Goal: Information Seeking & Learning: Learn about a topic

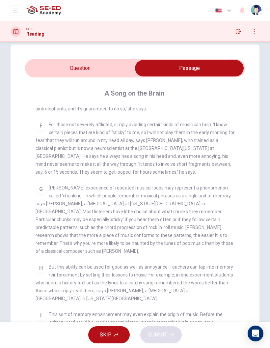
scroll to position [389, 0]
click at [123, 64] on input "checkbox" at bounding box center [189, 68] width 330 height 16
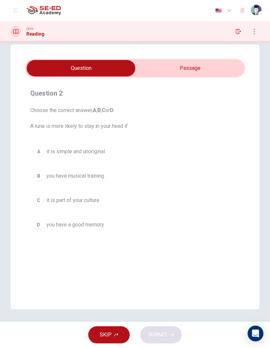
click at [229, 69] on input "checkbox" at bounding box center [81, 68] width 330 height 16
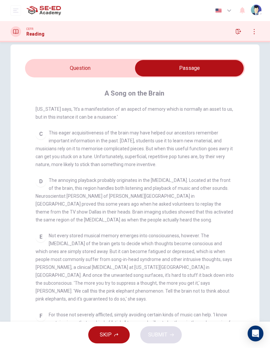
scroll to position [205, 0]
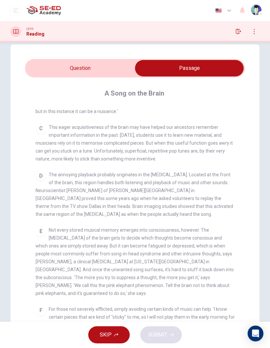
click at [63, 76] on input "checkbox" at bounding box center [189, 68] width 330 height 16
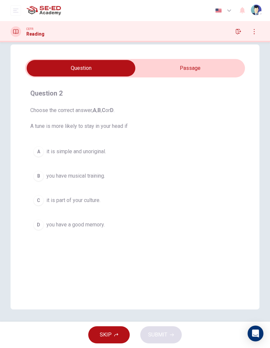
click at [64, 77] on span at bounding box center [135, 68] width 220 height 18
click at [86, 222] on span "you have a good memory." at bounding box center [75, 225] width 58 height 8
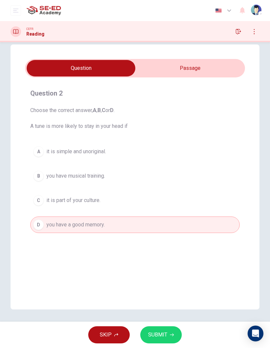
click at [158, 331] on span "SUBMIT" at bounding box center [157, 334] width 19 height 9
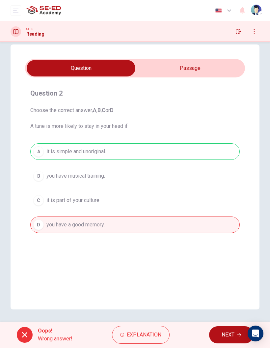
click at [230, 335] on span "NEXT" at bounding box center [228, 334] width 13 height 9
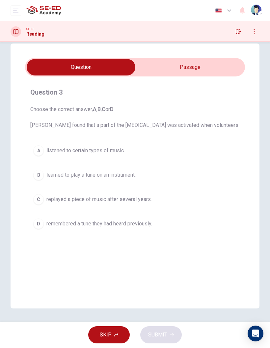
scroll to position [12, 0]
click at [229, 256] on div "Question 3 Choose the correct answer, A , B , C or D . [PERSON_NAME] found that…" at bounding box center [135, 175] width 249 height 265
click at [219, 65] on input "checkbox" at bounding box center [81, 67] width 330 height 16
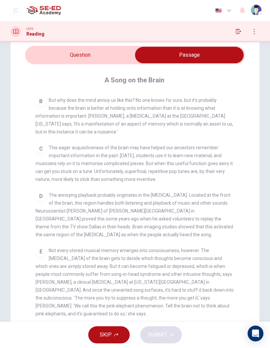
scroll to position [172, 0]
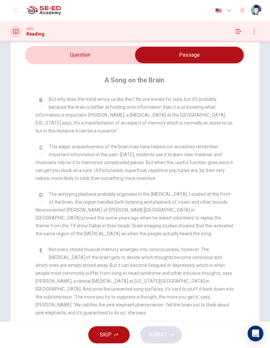
click at [72, 55] on input "checkbox" at bounding box center [189, 55] width 330 height 16
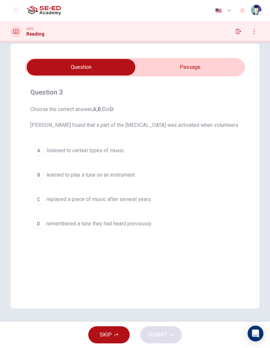
click at [171, 204] on button "C replayed a piece of music after several years." at bounding box center [135, 199] width 210 height 16
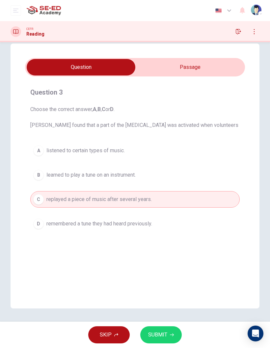
click at [179, 329] on button "SUBMIT" at bounding box center [161, 334] width 42 height 17
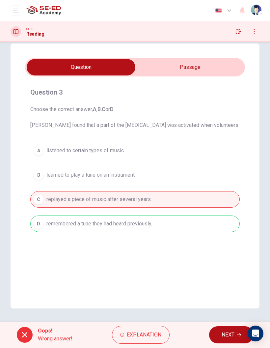
click at [229, 67] on input "checkbox" at bounding box center [81, 67] width 330 height 16
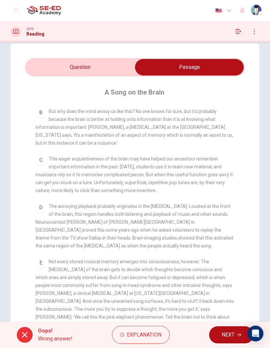
click at [88, 72] on input "checkbox" at bounding box center [189, 67] width 330 height 16
checkbox input "false"
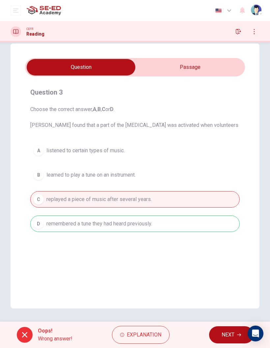
click at [231, 340] on button "NEXT" at bounding box center [231, 334] width 44 height 17
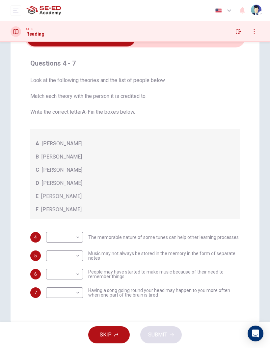
scroll to position [37, 0]
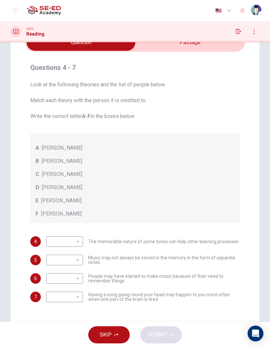
click at [230, 50] on input "checkbox" at bounding box center [81, 42] width 330 height 16
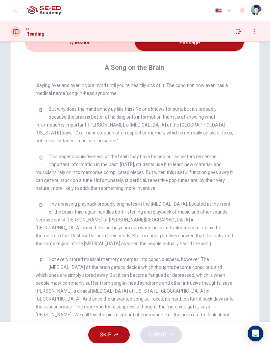
scroll to position [152, 0]
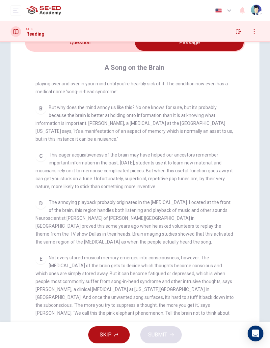
click at [62, 45] on input "checkbox" at bounding box center [189, 42] width 330 height 16
checkbox input "false"
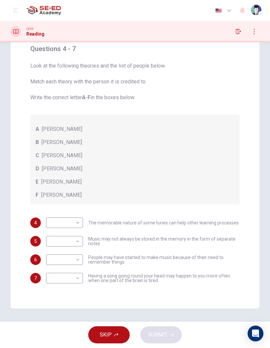
scroll to position [55, 0]
click at [196, 223] on span "The memorable nature of some tunes can help other learning processes" at bounding box center [163, 222] width 151 height 5
click at [60, 224] on body "This site uses cookies, as explained in our Privacy Policy . If you agree to th…" at bounding box center [135, 174] width 270 height 348
click at [54, 232] on li "A" at bounding box center [64, 233] width 37 height 11
type input "A"
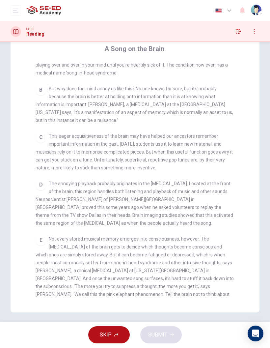
checkbox input "false"
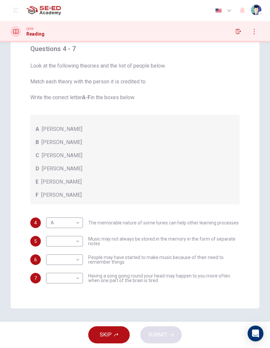
click at [64, 257] on body "This site uses cookies, as explained in our Privacy Policy . If you agree to th…" at bounding box center [135, 174] width 270 height 348
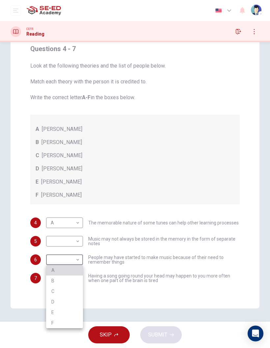
click at [52, 270] on li "A" at bounding box center [64, 270] width 37 height 11
type input "A"
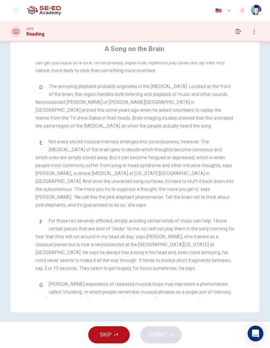
scroll to position [246, 0]
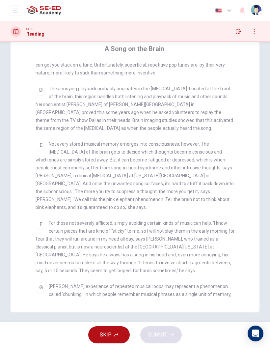
checkbox input "false"
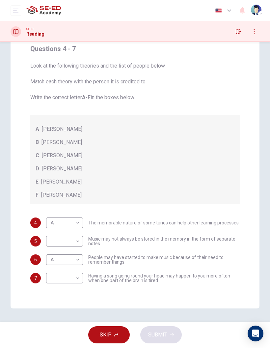
click at [62, 240] on body "This site uses cookies, as explained in our Privacy Policy . If you agree to th…" at bounding box center [135, 174] width 270 height 348
click at [52, 274] on li "C" at bounding box center [64, 273] width 37 height 11
type input "C"
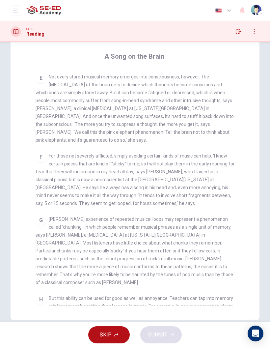
scroll to position [322, 0]
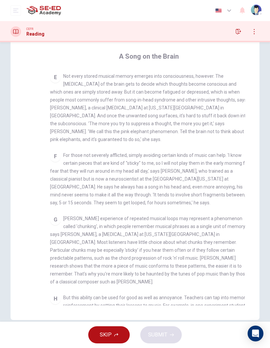
checkbox input "false"
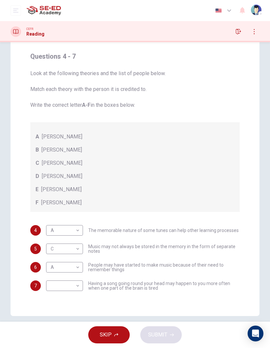
click at [56, 252] on body "This site uses cookies, as explained in our Privacy Policy . If you agree to th…" at bounding box center [135, 174] width 270 height 348
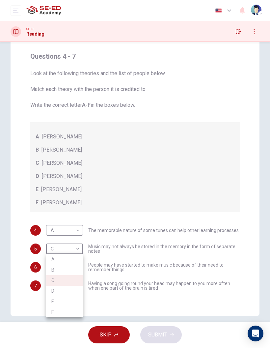
click at [50, 289] on li "D" at bounding box center [64, 291] width 37 height 11
type input "D"
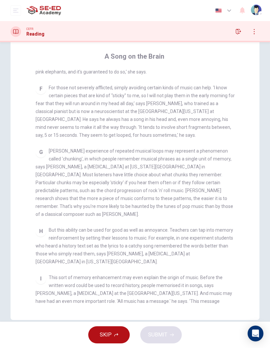
scroll to position [389, 0]
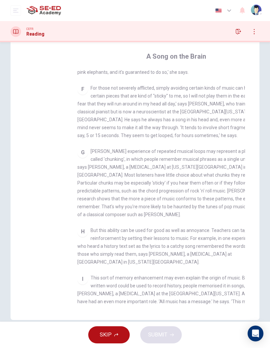
checkbox input "false"
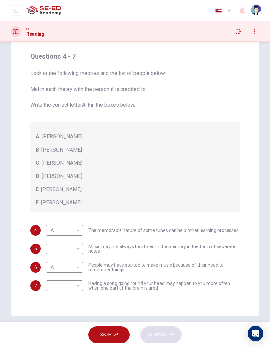
click at [63, 270] on body "This site uses cookies, as explained in our Privacy Policy . If you agree to th…" at bounding box center [135, 174] width 270 height 348
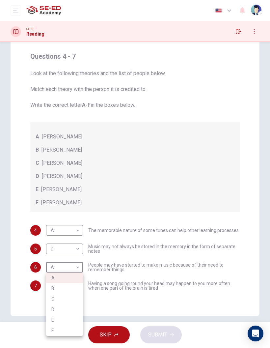
click at [52, 329] on li "F" at bounding box center [64, 330] width 37 height 11
type input "F"
click at [98, 310] on div "Questions 4 - 7 Look at the following theories and the list of people below. Ma…" at bounding box center [135, 162] width 249 height 308
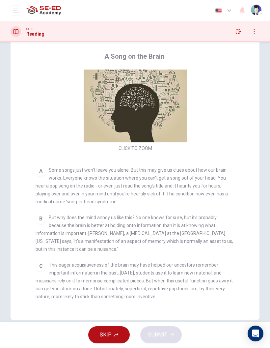
scroll to position [33, 0]
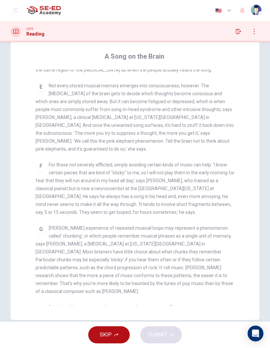
scroll to position [312, 0]
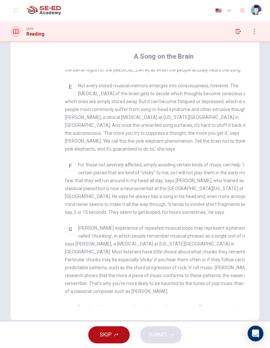
checkbox input "false"
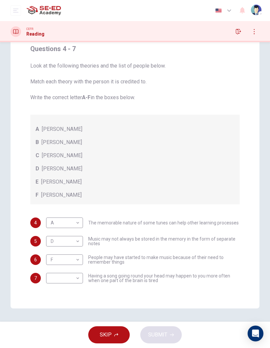
scroll to position [55, 0]
click at [65, 284] on body "This site uses cookies, as explained in our Privacy Policy . If you agree to th…" at bounding box center [135, 174] width 270 height 348
click at [50, 304] on li "C" at bounding box center [64, 305] width 37 height 11
type input "C"
click at [151, 336] on span "SUBMIT" at bounding box center [157, 334] width 19 height 9
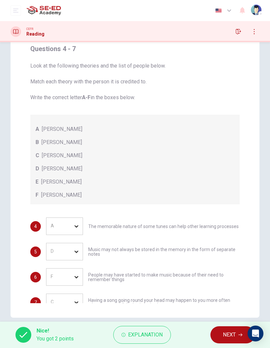
click at [219, 335] on button "NEXT" at bounding box center [233, 334] width 44 height 17
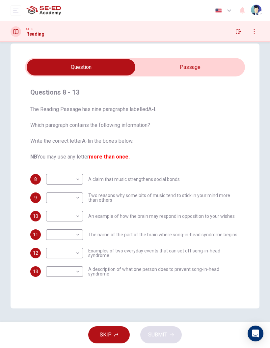
scroll to position [12, 0]
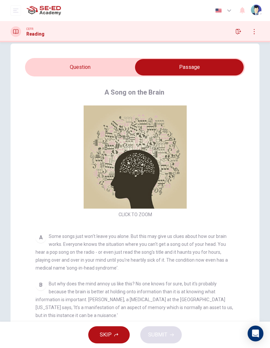
checkbox input "false"
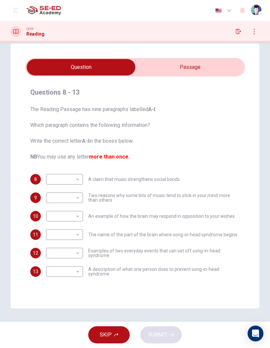
click at [74, 178] on body "This site uses cookies, as explained in our Privacy Policy . If you agree to th…" at bounding box center [135, 174] width 270 height 348
click at [167, 256] on div at bounding box center [135, 174] width 270 height 348
click at [74, 201] on body "This site uses cookies, as explained in our Privacy Policy . If you agree to th…" at bounding box center [135, 174] width 270 height 348
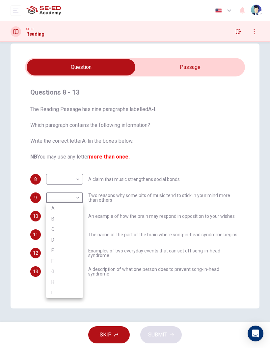
click at [139, 255] on div at bounding box center [135, 174] width 270 height 348
click at [69, 271] on body "This site uses cookies, as explained in our Privacy Policy . If you agree to th…" at bounding box center [135, 174] width 270 height 348
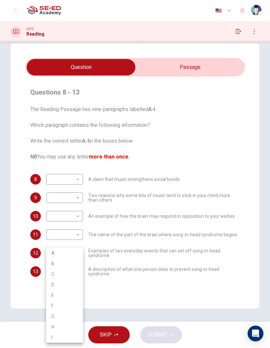
click at [71, 260] on li "B" at bounding box center [64, 263] width 37 height 11
type input "B"
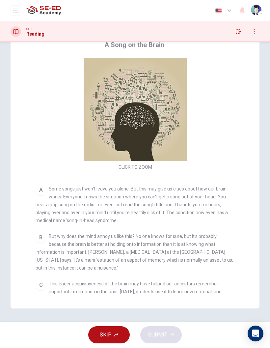
checkbox input "false"
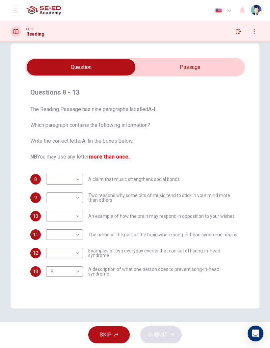
click at [78, 277] on body "This site uses cookies, as explained in our Privacy Policy . If you agree to th…" at bounding box center [135, 174] width 270 height 348
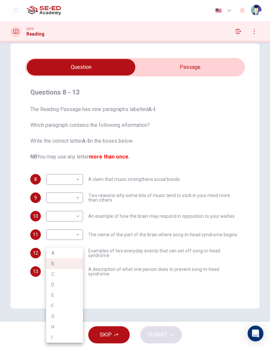
click at [67, 257] on li "A" at bounding box center [64, 253] width 37 height 11
type input "A"
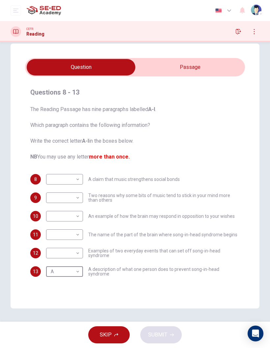
click at [79, 180] on body "This site uses cookies, as explained in our Privacy Policy . If you agree to th…" at bounding box center [135, 174] width 270 height 348
click at [66, 276] on li "I" at bounding box center [64, 274] width 37 height 11
type input "I"
click at [79, 202] on body "This site uses cookies, as explained in our Privacy Policy . If you agree to th…" at bounding box center [135, 174] width 270 height 348
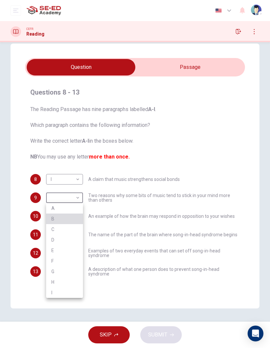
click at [67, 221] on li "B" at bounding box center [64, 218] width 37 height 11
type input "B"
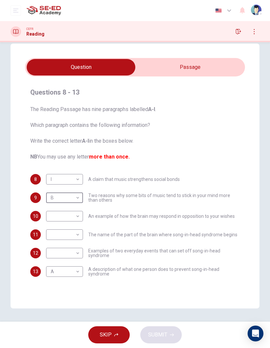
click at [78, 237] on body "This site uses cookies, as explained in our Privacy Policy . If you agree to th…" at bounding box center [135, 174] width 270 height 348
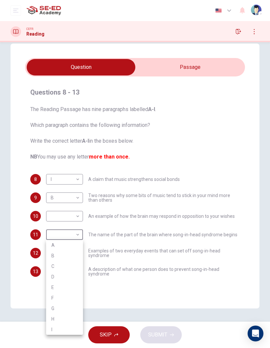
click at [75, 268] on li "C" at bounding box center [64, 266] width 37 height 11
type input "C"
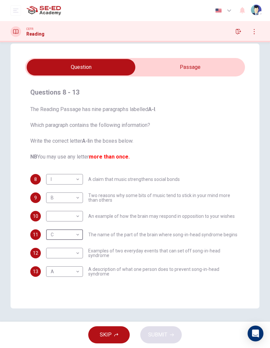
click at [78, 258] on body "This site uses cookies, as explained in our Privacy Policy . If you agree to th…" at bounding box center [135, 174] width 270 height 348
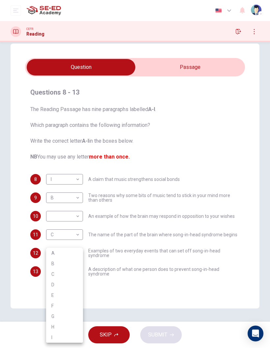
click at [68, 319] on li "G" at bounding box center [64, 316] width 37 height 11
type input "G"
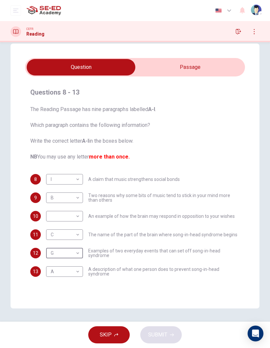
click at [71, 217] on body "This site uses cookies, as explained in our Privacy Policy . If you agree to th…" at bounding box center [135, 174] width 270 height 348
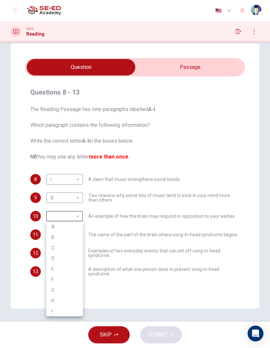
click at [73, 296] on li "H" at bounding box center [64, 300] width 37 height 11
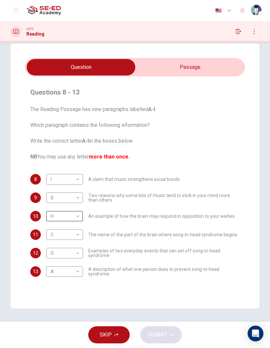
type input "H"
click at [157, 331] on span "SUBMIT" at bounding box center [157, 334] width 19 height 9
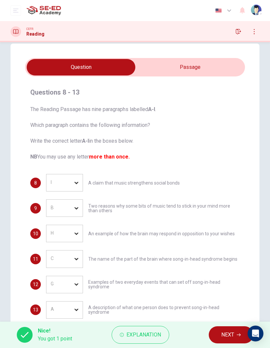
click at [227, 332] on span "NEXT" at bounding box center [227, 334] width 13 height 9
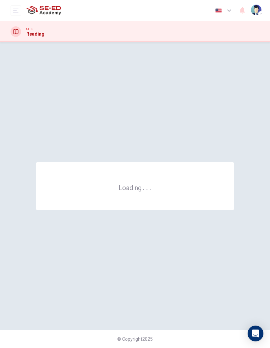
scroll to position [0, 0]
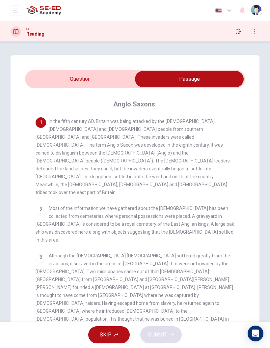
checkbox input "false"
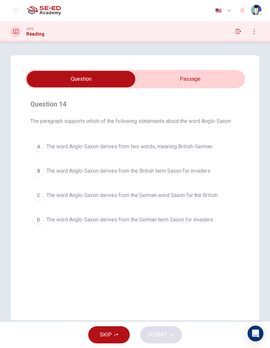
scroll to position [12, 0]
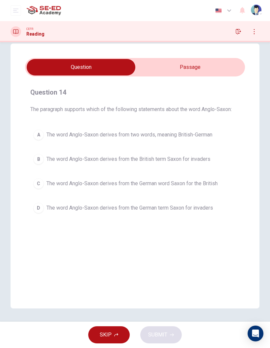
click at [22, 32] on div "CEFR Reading" at bounding box center [28, 31] width 34 height 11
click at [14, 15] on button "open mobile menu" at bounding box center [16, 10] width 11 height 11
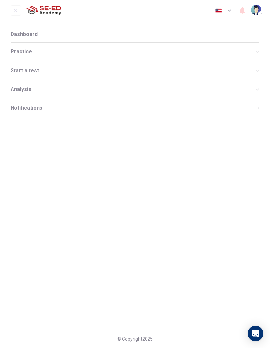
click at [85, 39] on li "Dashboard" at bounding box center [135, 34] width 249 height 16
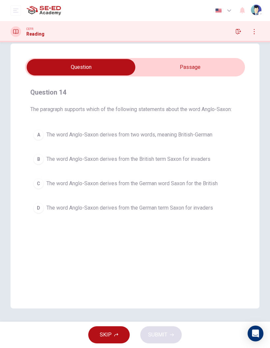
click at [13, 15] on button "open mobile menu" at bounding box center [16, 10] width 11 height 11
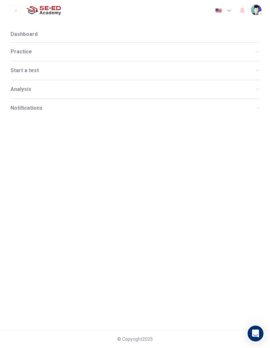
click at [60, 54] on span "Practice" at bounding box center [133, 51] width 245 height 5
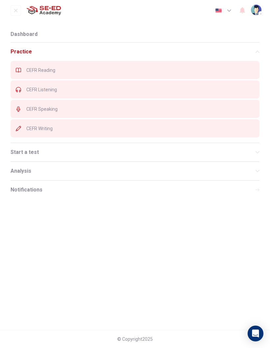
click at [78, 91] on span "CEFR Listening" at bounding box center [140, 89] width 228 height 5
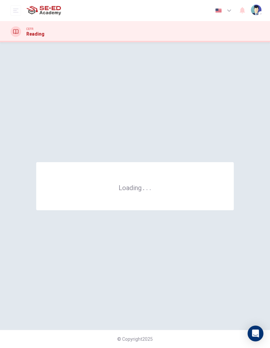
scroll to position [0, 0]
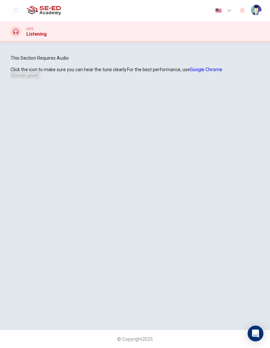
click at [136, 78] on div "Click the icon to make sure you can hear the tune clearly. For the best perform…" at bounding box center [135, 73] width 249 height 12
click at [12, 67] on button "button" at bounding box center [11, 64] width 1 height 6
click at [40, 78] on button "Sounds good!" at bounding box center [26, 75] width 30 height 6
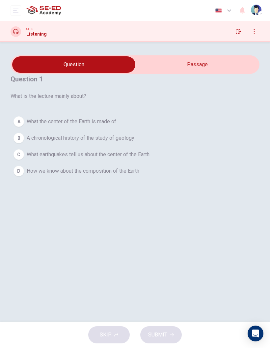
click at [208, 73] on input "checkbox" at bounding box center [74, 64] width 374 height 16
checkbox input "true"
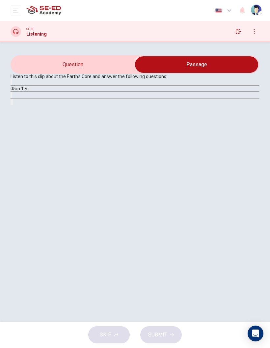
click at [11, 84] on icon "button" at bounding box center [11, 84] width 0 height 0
type input "0"
click at [97, 73] on input "checkbox" at bounding box center [197, 64] width 374 height 16
checkbox input "false"
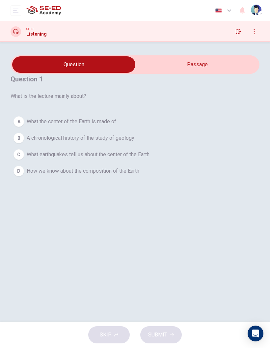
type input "4"
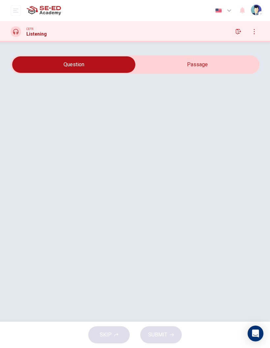
checkbox input "true"
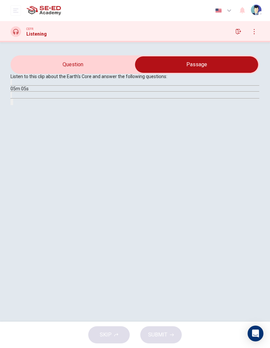
type input "4"
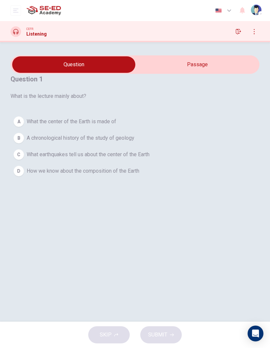
click at [24, 176] on div "D" at bounding box center [19, 171] width 11 height 11
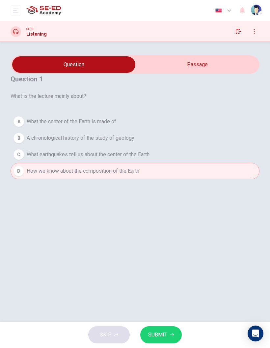
click at [176, 331] on button "SUBMIT" at bounding box center [161, 334] width 42 height 17
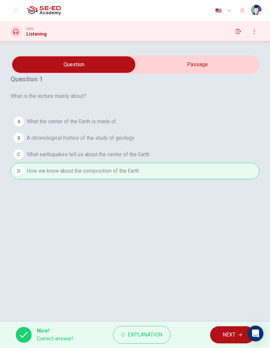
click at [229, 328] on button "NEXT" at bounding box center [232, 334] width 44 height 17
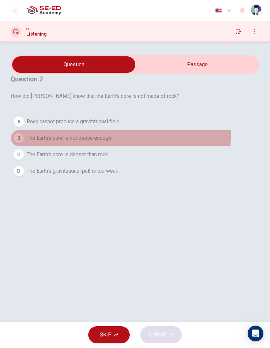
click at [99, 142] on span "The Earth's core is not dense enough" at bounding box center [69, 138] width 84 height 8
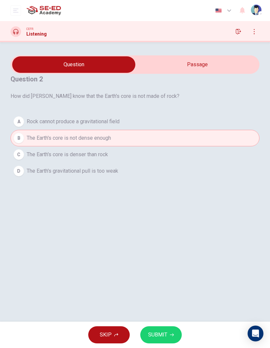
click at [171, 73] on input "checkbox" at bounding box center [74, 64] width 374 height 16
checkbox input "true"
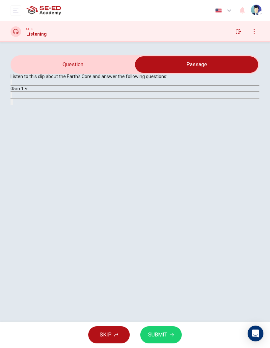
click at [12, 85] on button "button" at bounding box center [11, 82] width 1 height 6
type input "0"
click at [71, 72] on input "checkbox" at bounding box center [197, 64] width 374 height 16
checkbox input "false"
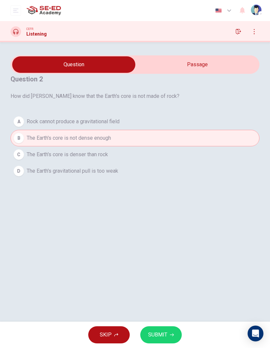
type input "1"
click at [166, 73] on input "checkbox" at bounding box center [74, 64] width 374 height 16
checkbox input "true"
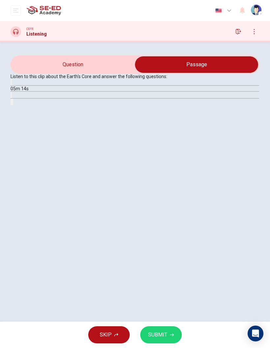
type input "1"
click at [84, 73] on input "checkbox" at bounding box center [197, 64] width 374 height 16
checkbox input "false"
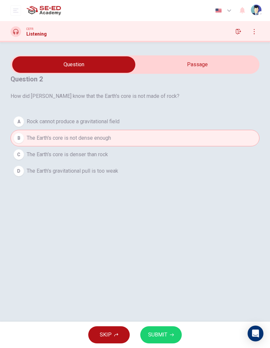
click at [24, 127] on div "A" at bounding box center [19, 121] width 11 height 11
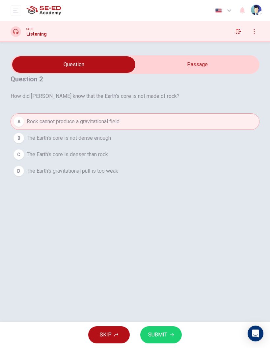
click at [163, 332] on span "SUBMIT" at bounding box center [157, 334] width 19 height 9
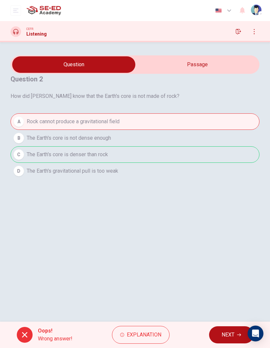
click at [224, 328] on button "NEXT" at bounding box center [231, 334] width 44 height 17
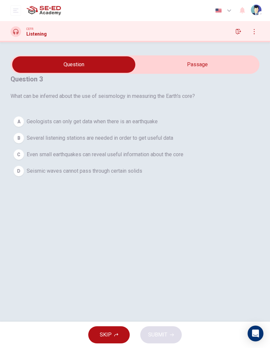
scroll to position [12, 0]
click at [202, 163] on button "C Even small earthquakes can reveal useful information about the core" at bounding box center [135, 154] width 249 height 16
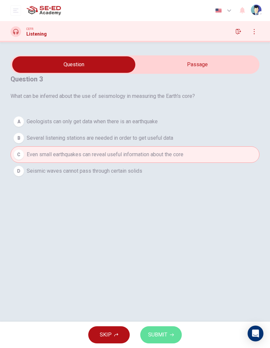
click at [176, 330] on button "SUBMIT" at bounding box center [161, 334] width 42 height 17
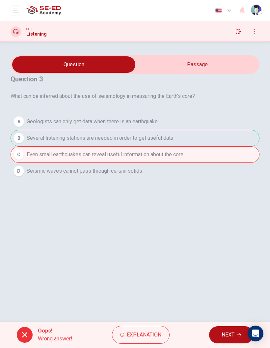
click at [220, 333] on button "NEXT" at bounding box center [231, 334] width 44 height 17
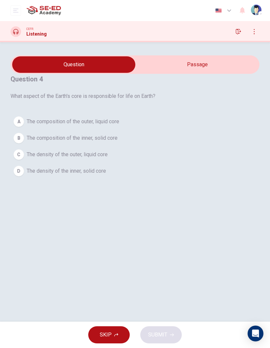
type input "40"
click at [217, 73] on input "checkbox" at bounding box center [74, 64] width 374 height 16
checkbox input "true"
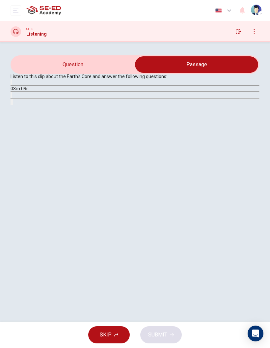
scroll to position [37, 0]
click at [12, 85] on button "button" at bounding box center [11, 82] width 1 height 6
type input "41"
click at [56, 71] on input "checkbox" at bounding box center [197, 64] width 374 height 16
checkbox input "false"
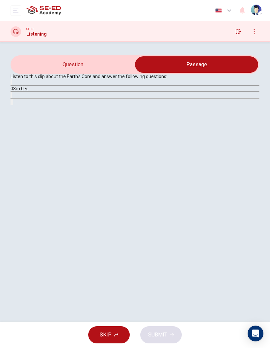
scroll to position [0, 0]
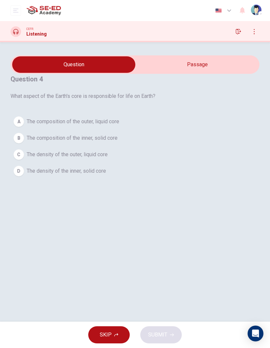
click at [17, 9] on icon "open mobile menu" at bounding box center [15, 11] width 5 height 4
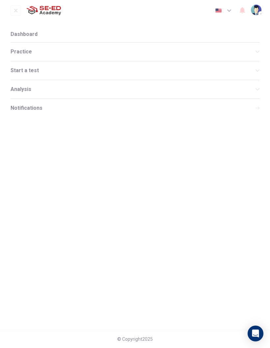
click at [25, 54] on span "Practice" at bounding box center [133, 51] width 245 height 5
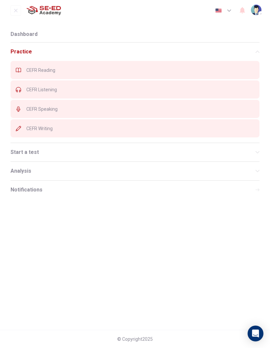
click at [41, 73] on div "CEFR Reading" at bounding box center [135, 70] width 249 height 18
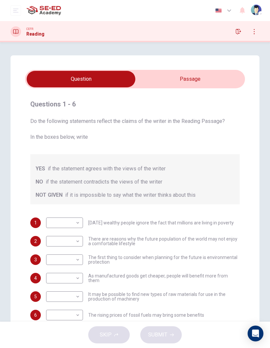
click at [229, 78] on input "checkbox" at bounding box center [81, 79] width 330 height 16
checkbox input "true"
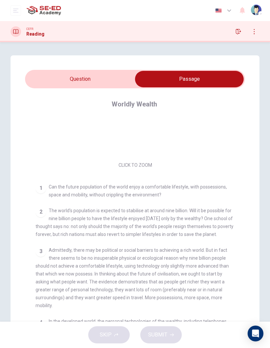
scroll to position [61, 0]
